Goal: Task Accomplishment & Management: Use online tool/utility

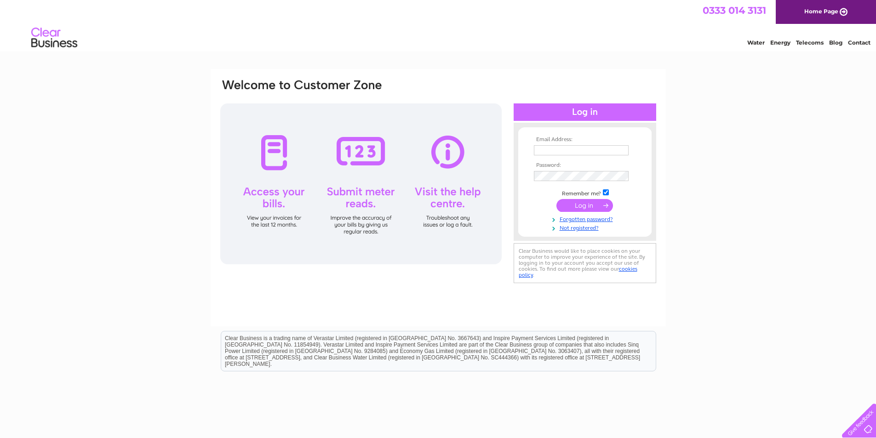
type input "cityglassukltd@hotmail.co.uk"
click at [587, 204] on input "submit" at bounding box center [585, 205] width 57 height 13
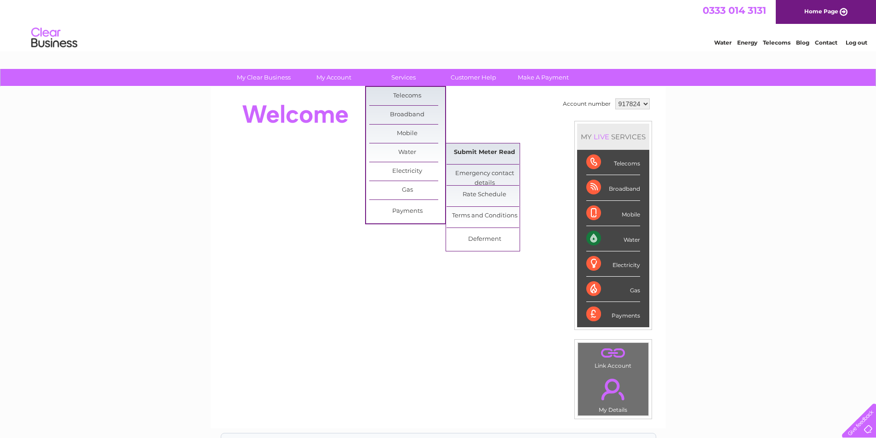
click at [486, 152] on link "Submit Meter Read" at bounding box center [485, 153] width 76 height 18
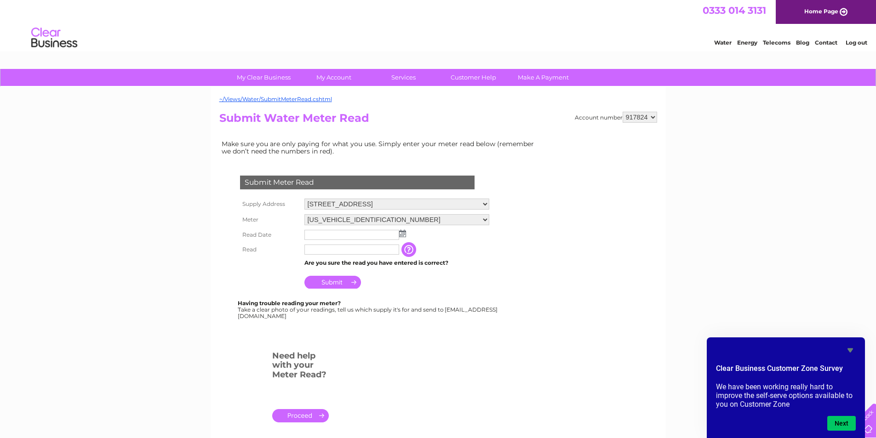
click at [403, 235] on img at bounding box center [402, 233] width 7 height 7
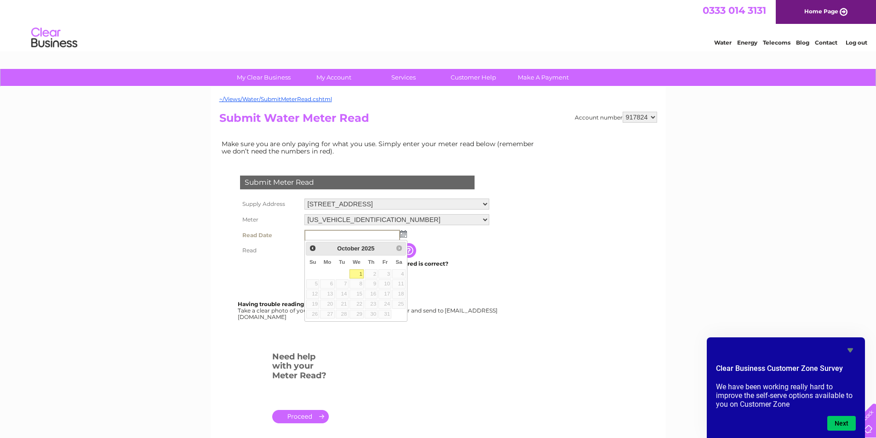
click at [357, 275] on link "1" at bounding box center [357, 274] width 15 height 9
type input "2025/10/01"
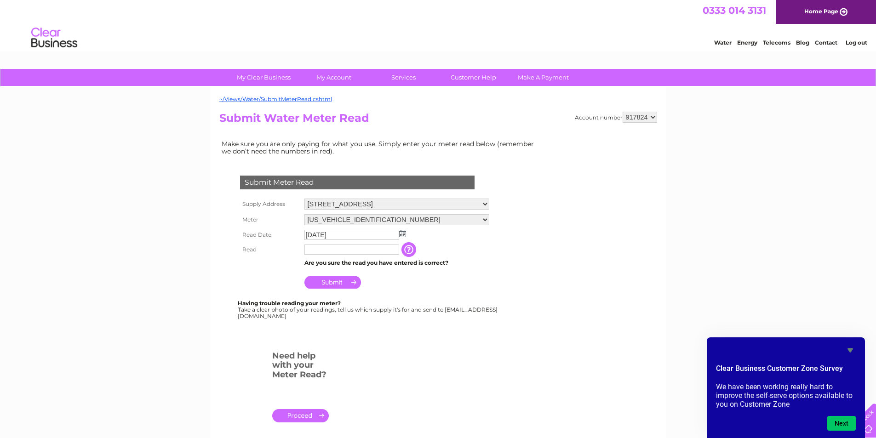
click at [342, 248] on input "text" at bounding box center [352, 250] width 95 height 10
type input "115"
click at [325, 284] on input "Submit" at bounding box center [333, 282] width 57 height 13
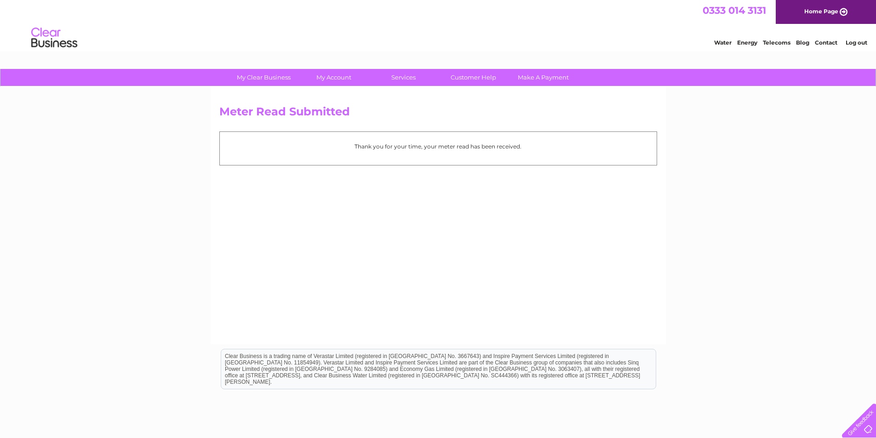
click at [856, 40] on link "Log out" at bounding box center [857, 42] width 22 height 7
